Goal: Task Accomplishment & Management: Use online tool/utility

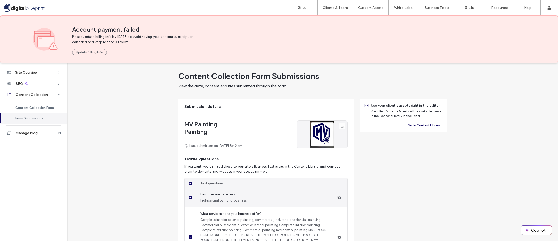
drag, startPoint x: 249, startPoint y: 219, endPoint x: 196, endPoint y: 203, distance: 54.8
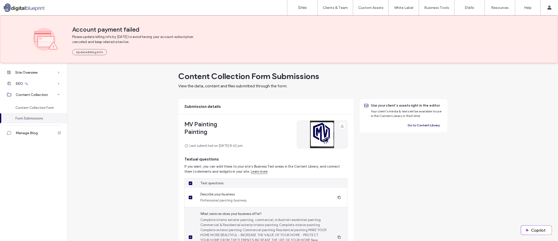
copy div "Professional painting business. What services does your business offer? Complet…"
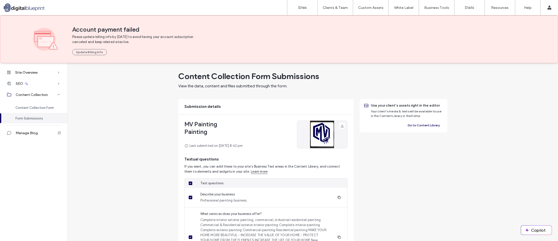
drag, startPoint x: 50, startPoint y: 75, endPoint x: 68, endPoint y: 72, distance: 18.7
click at [50, 75] on div "Site Overview" at bounding box center [33, 72] width 67 height 11
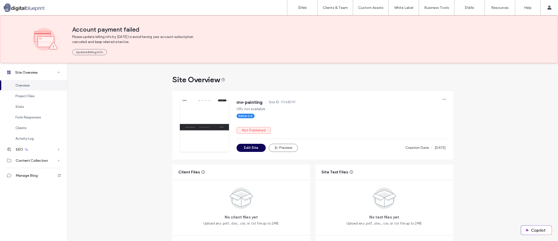
click at [250, 149] on button "Edit Site" at bounding box center [251, 148] width 29 height 8
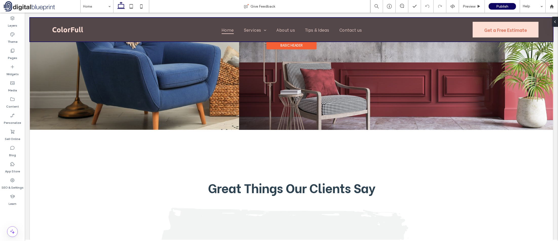
scroll to position [1014, 0]
